Goal: Task Accomplishment & Management: Manage account settings

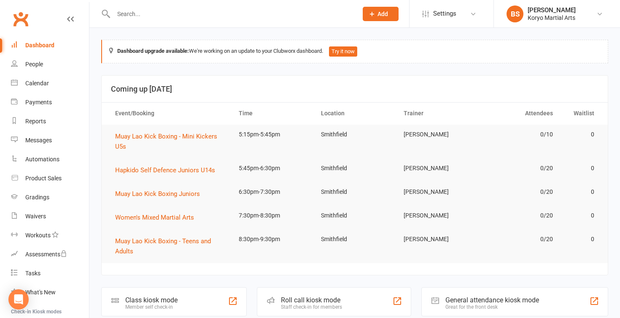
click at [203, 19] on input "text" at bounding box center [231, 14] width 241 height 12
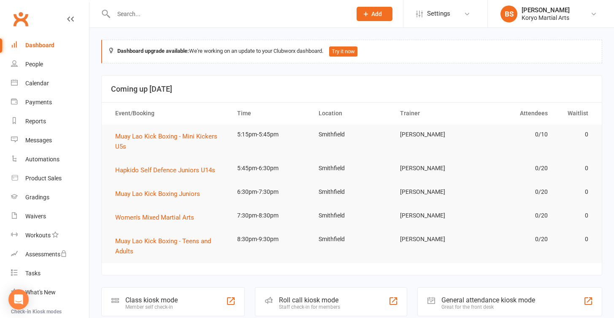
click at [254, 18] on input "text" at bounding box center [228, 14] width 235 height 12
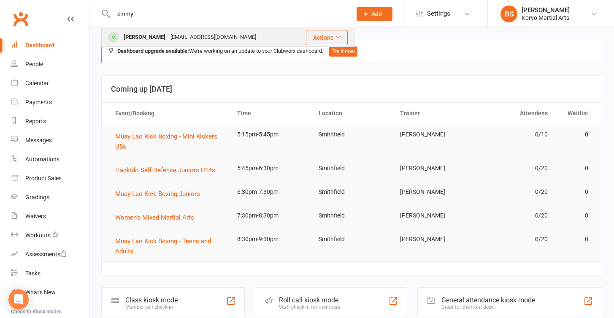
type input "emmy"
click at [240, 41] on div "[EMAIL_ADDRESS][DOMAIN_NAME]" at bounding box center [213, 37] width 91 height 12
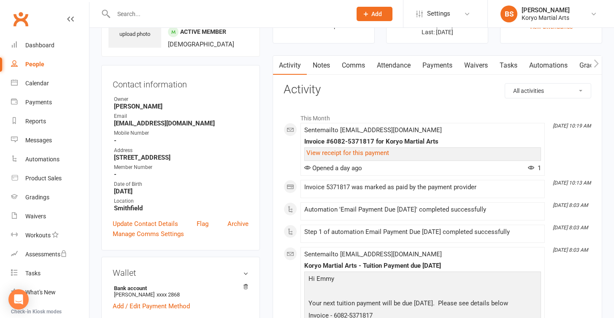
scroll to position [39, 0]
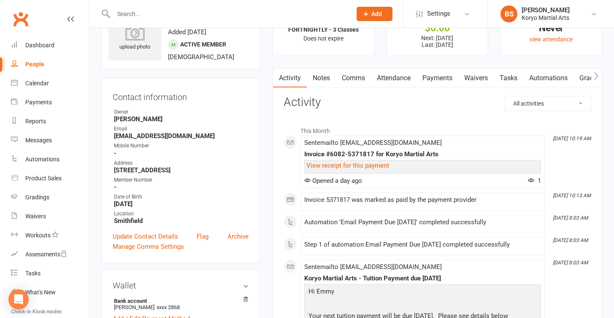
click at [430, 82] on link "Payments" at bounding box center [437, 77] width 42 height 19
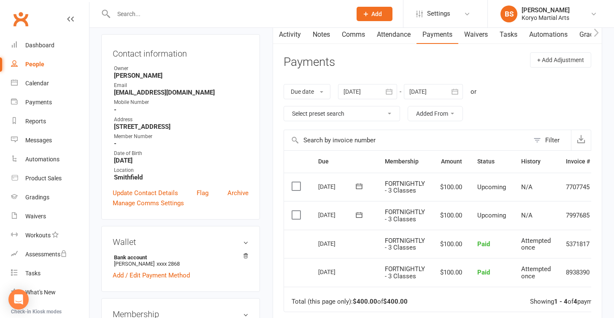
scroll to position [84, 0]
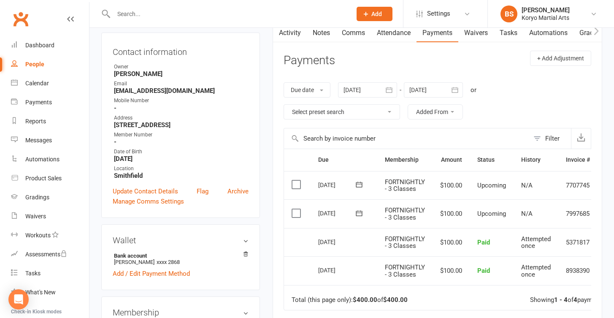
click at [299, 212] on label at bounding box center [297, 213] width 11 height 8
click at [297, 209] on input "checkbox" at bounding box center [294, 209] width 5 height 0
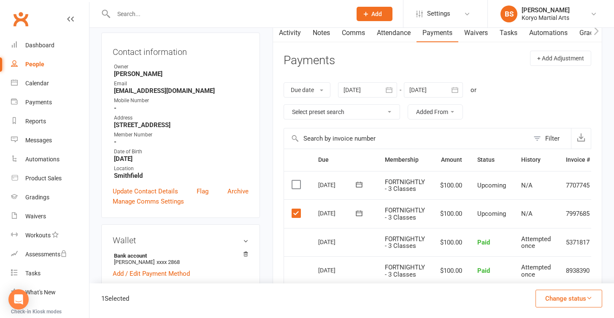
click at [298, 183] on label at bounding box center [297, 184] width 11 height 8
click at [297, 180] on input "checkbox" at bounding box center [294, 180] width 5 height 0
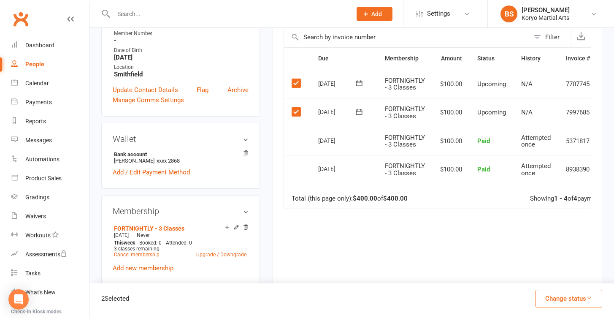
scroll to position [120, 0]
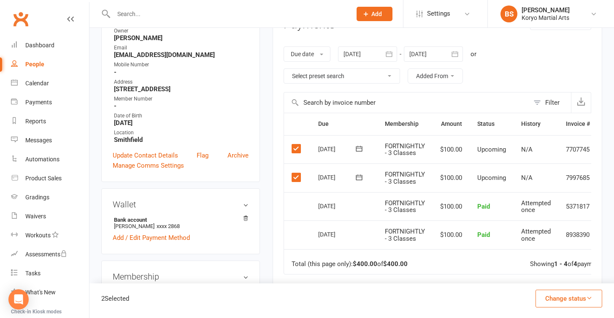
click at [591, 299] on icon "button" at bounding box center [589, 298] width 6 height 6
click at [546, 280] on link "Skipped" at bounding box center [560, 275] width 84 height 17
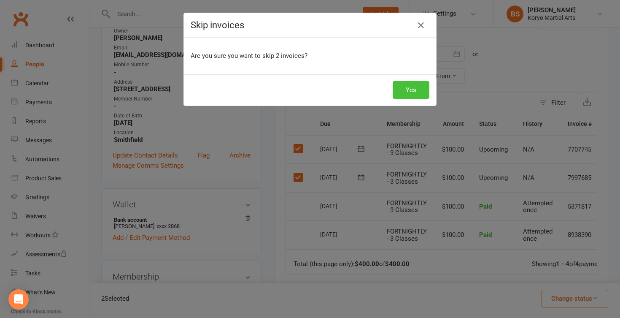
click at [420, 93] on button "Yes" at bounding box center [411, 90] width 37 height 18
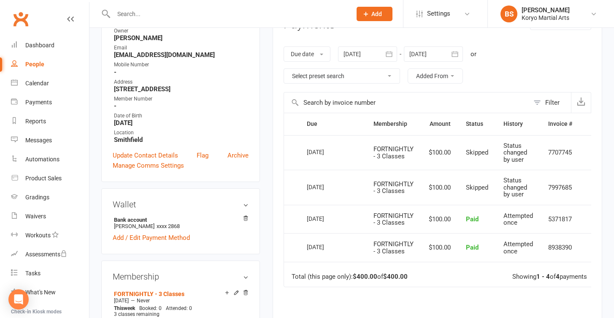
drag, startPoint x: 192, startPoint y: 13, endPoint x: 175, endPoint y: 3, distance: 20.3
click at [192, 12] on input "text" at bounding box center [228, 14] width 235 height 12
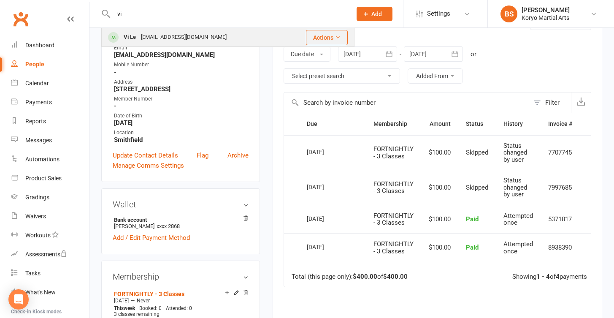
type input "vi"
click at [216, 41] on div "Vi Le [EMAIL_ADDRESS][DOMAIN_NAME]" at bounding box center [194, 37] width 184 height 17
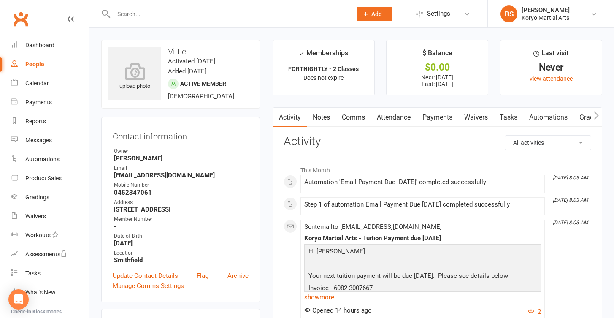
click at [424, 117] on link "Payments" at bounding box center [437, 117] width 42 height 19
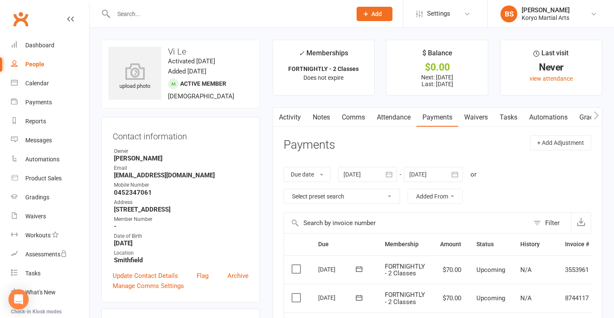
scroll to position [163, 0]
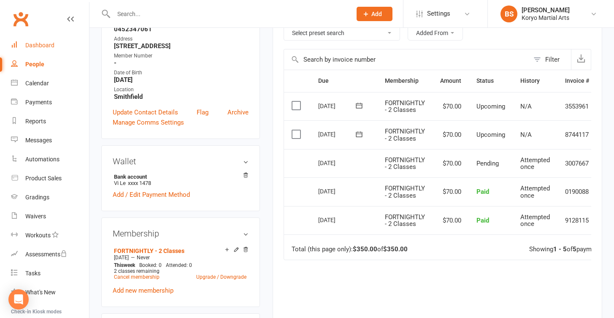
click at [53, 49] on link "Dashboard" at bounding box center [50, 45] width 78 height 19
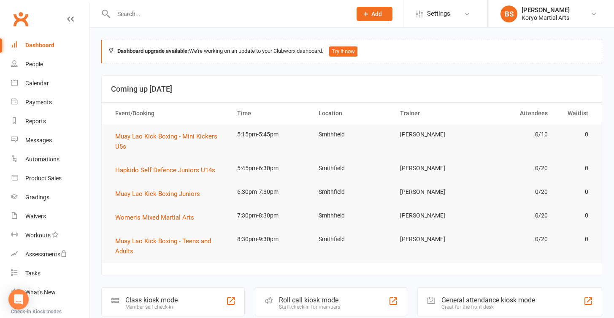
click at [209, 15] on input "text" at bounding box center [228, 14] width 235 height 12
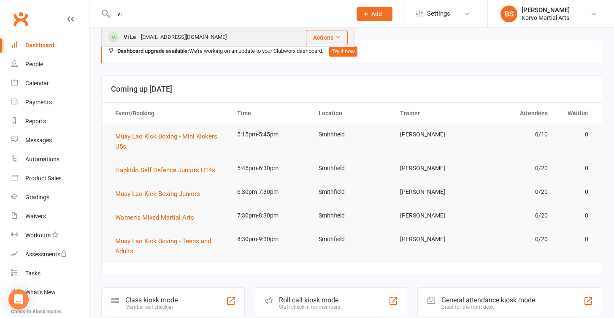
type input "vi"
click at [200, 34] on div "Vi Le [EMAIL_ADDRESS][DOMAIN_NAME]" at bounding box center [194, 37] width 184 height 17
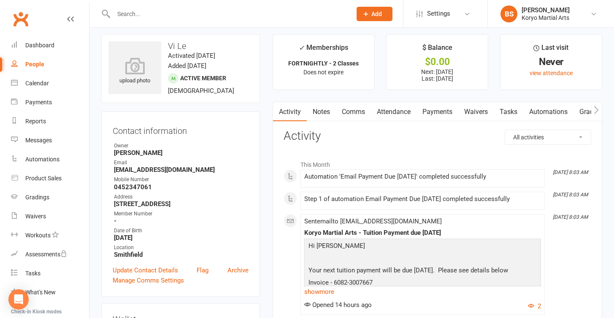
scroll to position [15, 0]
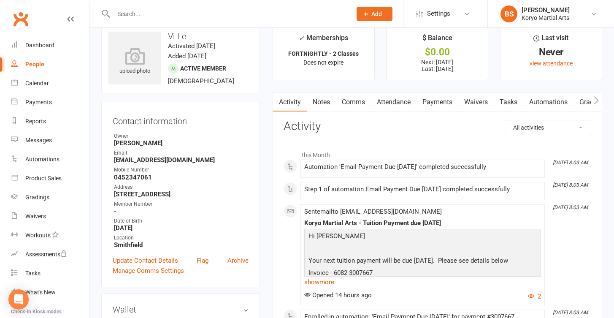
click at [444, 100] on link "Payments" at bounding box center [437, 101] width 42 height 19
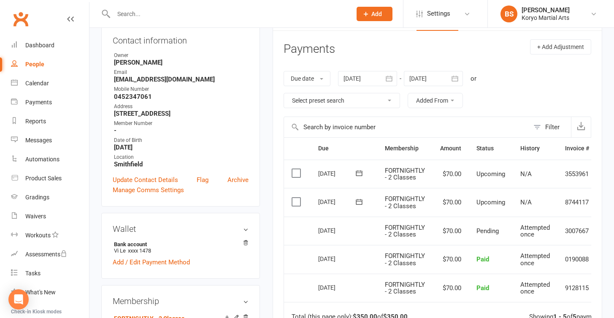
scroll to position [135, 0]
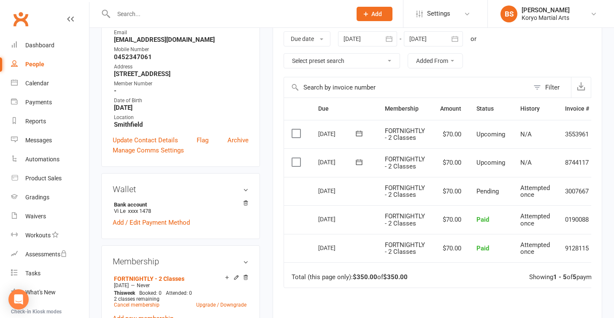
click at [303, 188] on td "Select this" at bounding box center [297, 191] width 27 height 29
click at [297, 162] on label at bounding box center [297, 162] width 11 height 8
click at [297, 158] on input "checkbox" at bounding box center [294, 158] width 5 height 0
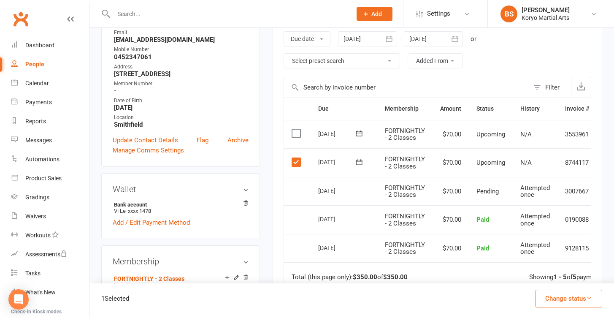
click at [297, 131] on label at bounding box center [297, 133] width 11 height 8
click at [297, 129] on input "checkbox" at bounding box center [294, 129] width 5 height 0
click at [589, 300] on icon "button" at bounding box center [589, 298] width 6 height 6
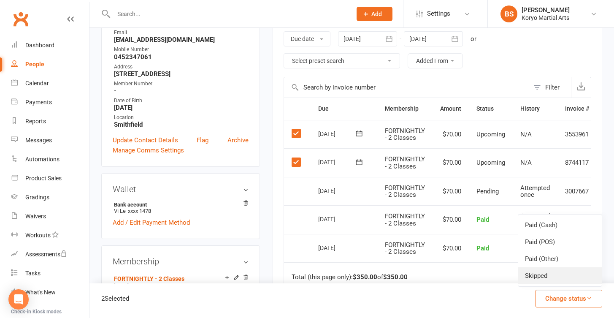
click at [549, 278] on link "Skipped" at bounding box center [560, 275] width 84 height 17
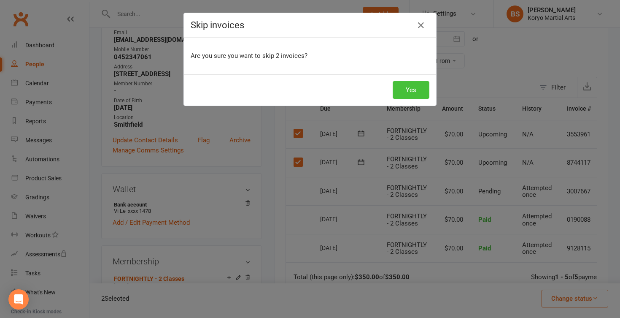
click at [420, 95] on button "Yes" at bounding box center [411, 90] width 37 height 18
